Goal: Task Accomplishment & Management: Manage account settings

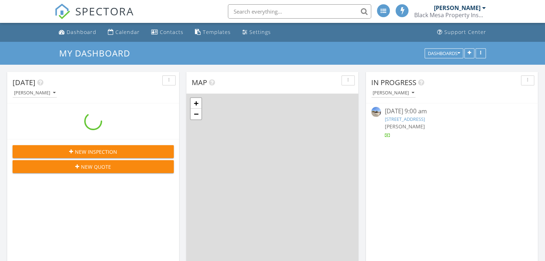
scroll to position [663, 556]
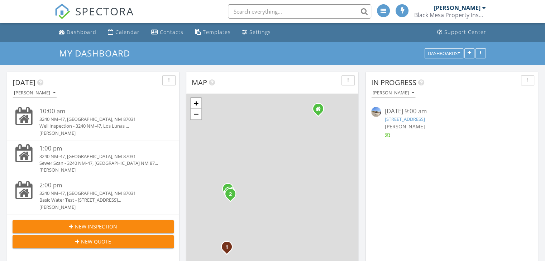
click at [93, 121] on div "3240 NM-47, [GEOGRAPHIC_DATA], NM 87031" at bounding box center [99, 119] width 121 height 7
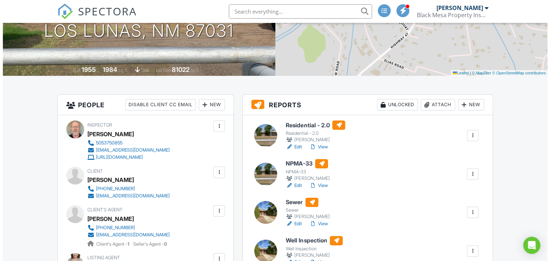
scroll to position [143, 0]
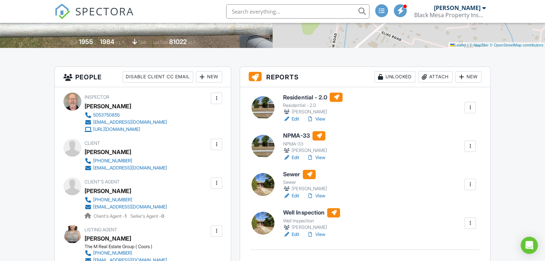
click at [469, 223] on div at bounding box center [469, 223] width 7 height 7
click at [446, 256] on link "Assign Inspectors" at bounding box center [446, 257] width 53 height 8
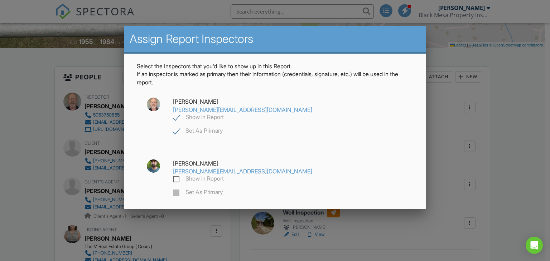
click at [224, 175] on label "Show in Report" at bounding box center [198, 179] width 51 height 9
checkbox input "true"
drag, startPoint x: 277, startPoint y: 105, endPoint x: 274, endPoint y: 102, distance: 4.3
click at [224, 114] on label "Show in Report" at bounding box center [198, 118] width 51 height 9
checkbox input "false"
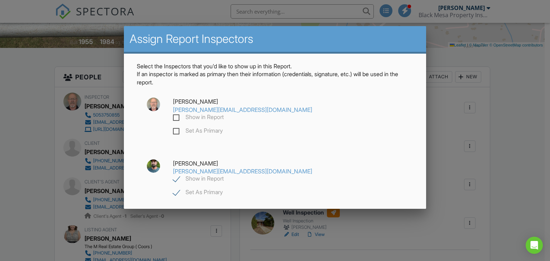
checkbox input "false"
checkbox input "true"
click at [276, 216] on div "Save" at bounding box center [275, 225] width 61 height 19
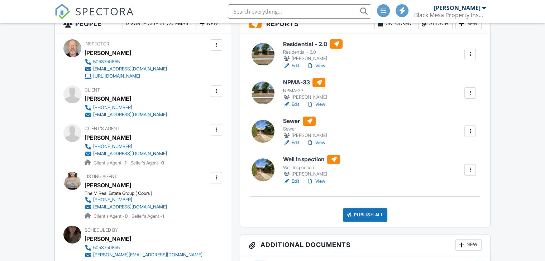
click at [469, 133] on div at bounding box center [469, 131] width 7 height 7
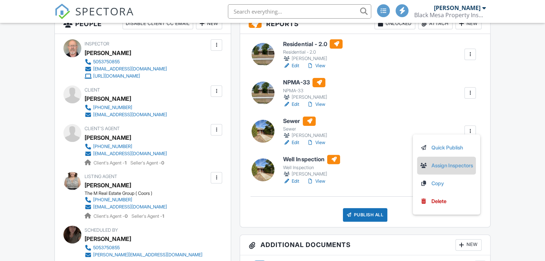
click at [444, 169] on link "Assign Inspectors" at bounding box center [446, 166] width 53 height 8
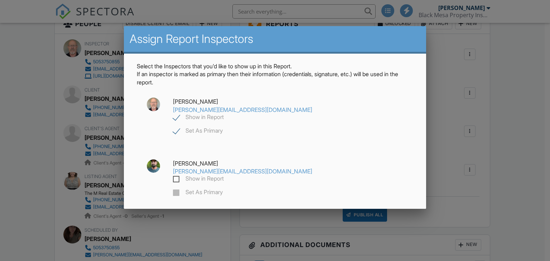
click at [224, 175] on label "Show in Report" at bounding box center [198, 179] width 51 height 9
checkbox input "true"
click at [224, 114] on label "Show in Report" at bounding box center [198, 118] width 51 height 9
checkbox input "false"
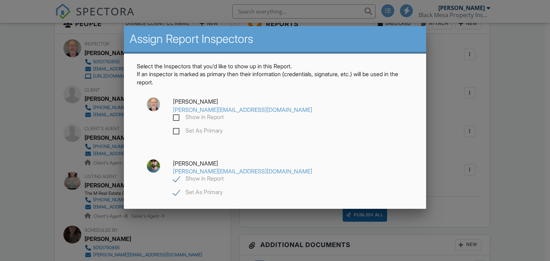
checkbox input "true"
click at [285, 216] on div "Save" at bounding box center [275, 225] width 61 height 19
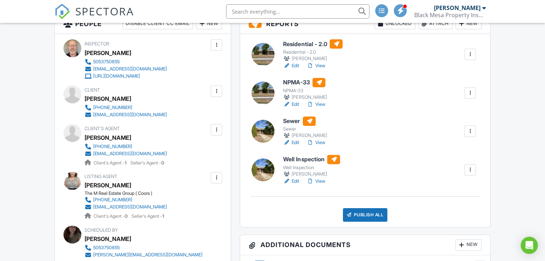
click at [295, 179] on link "Edit" at bounding box center [291, 181] width 16 height 7
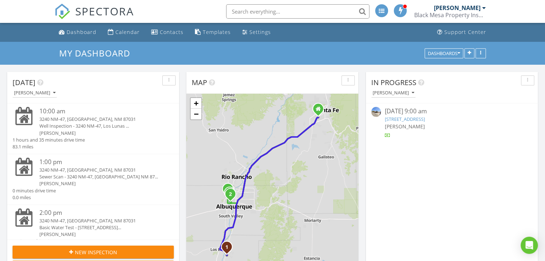
scroll to position [15, 0]
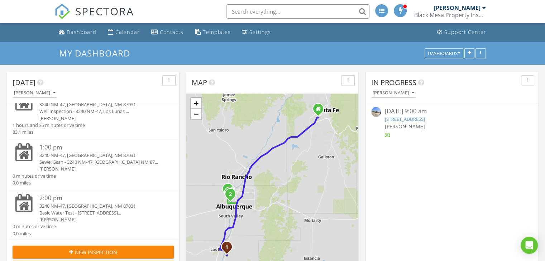
click at [81, 118] on div "[PERSON_NAME]" at bounding box center [99, 118] width 121 height 7
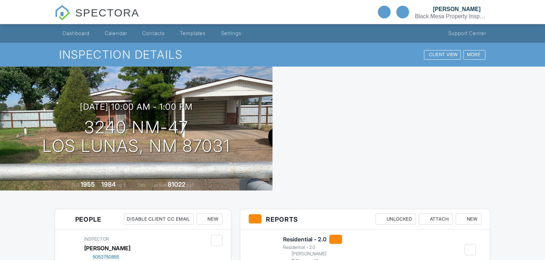
scroll to position [179, 0]
